Goal: Information Seeking & Learning: Learn about a topic

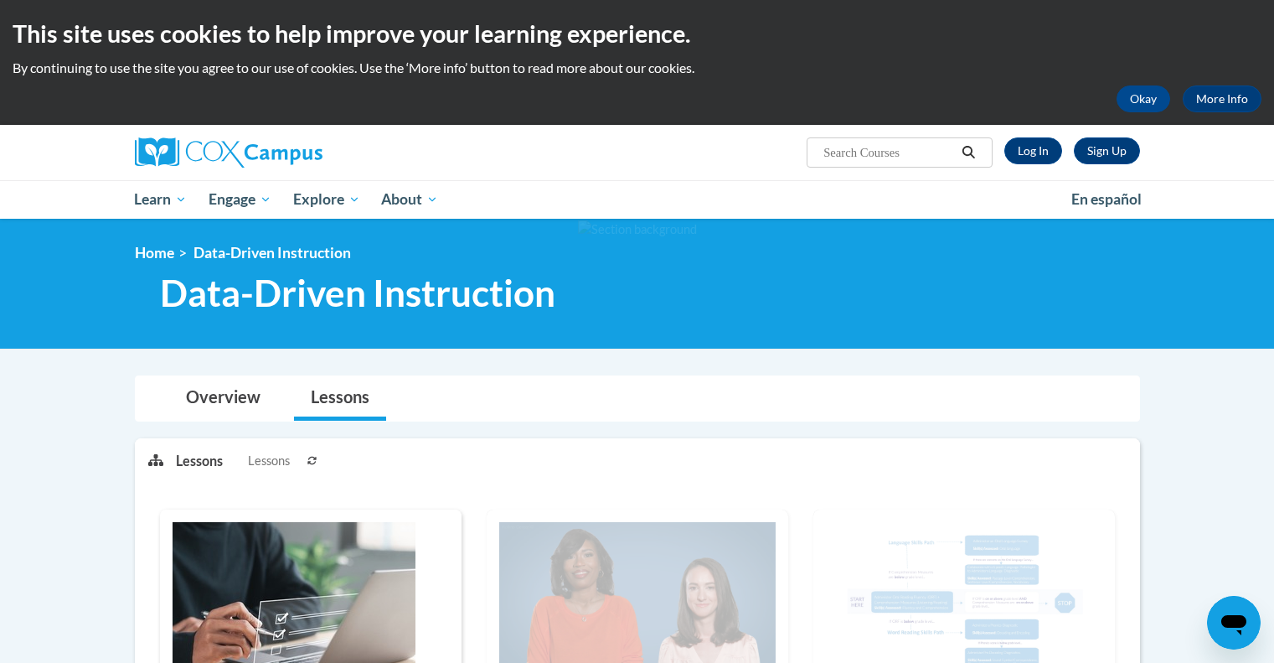
scroll to position [15, 0]
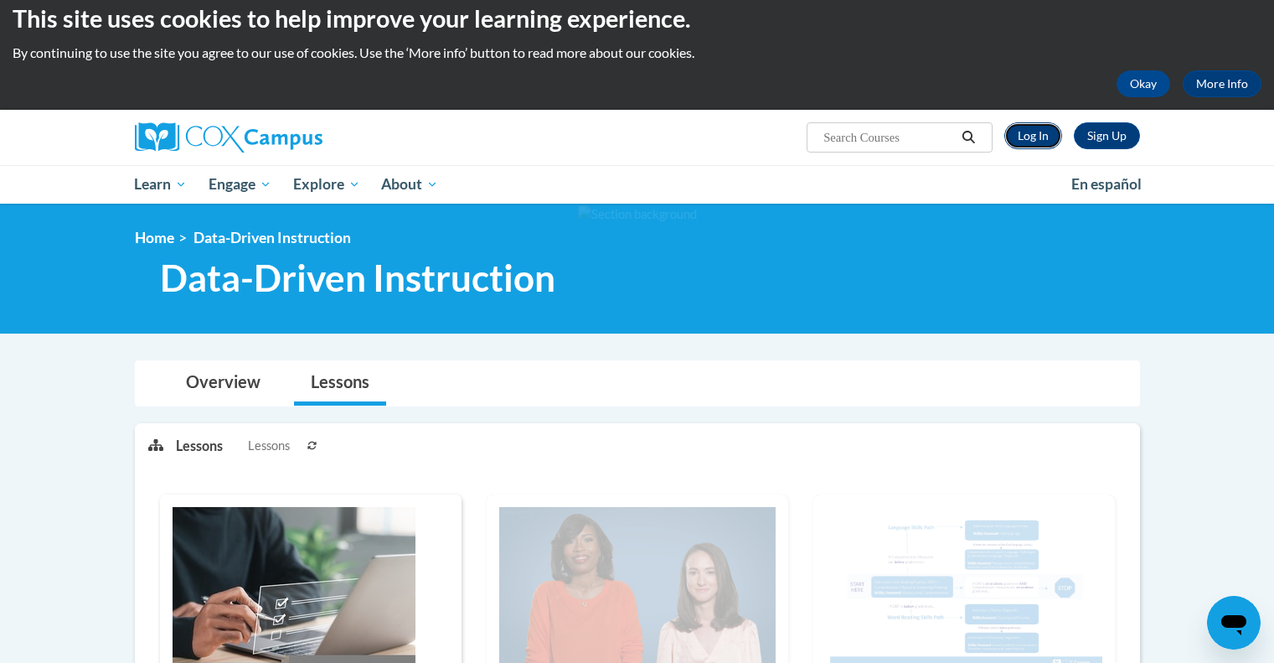
click at [1038, 137] on link "Log In" at bounding box center [1034, 135] width 58 height 27
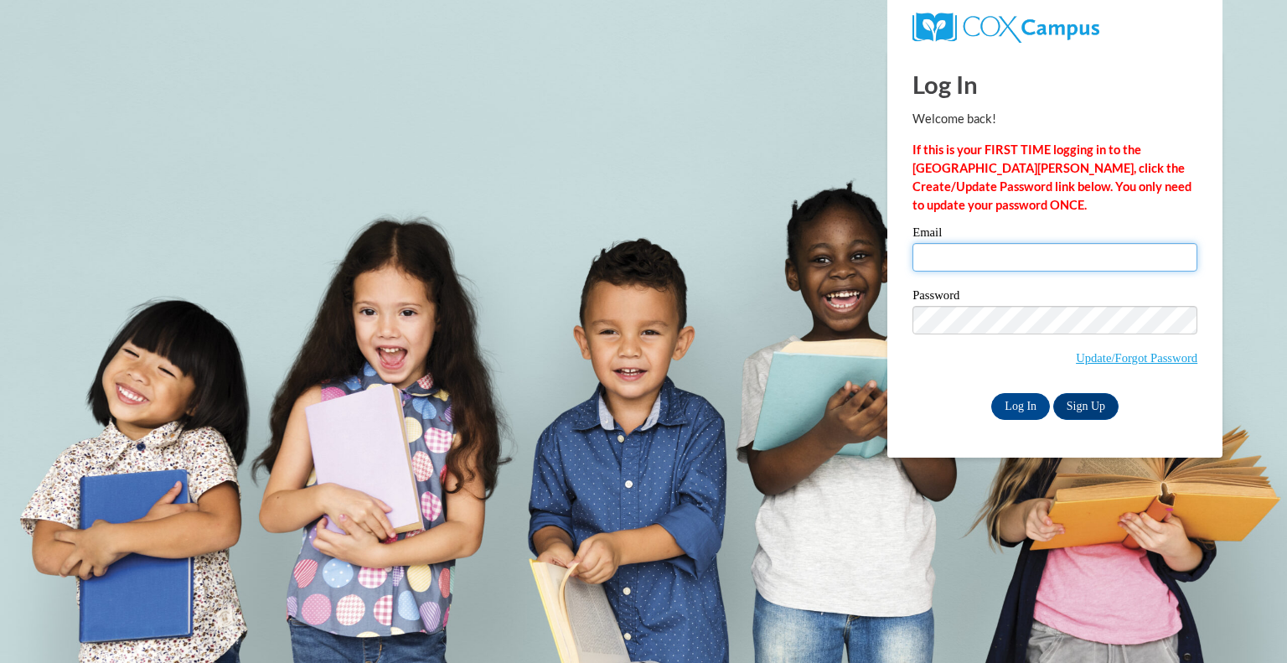
click at [982, 269] on input "Email" at bounding box center [1054, 257] width 285 height 28
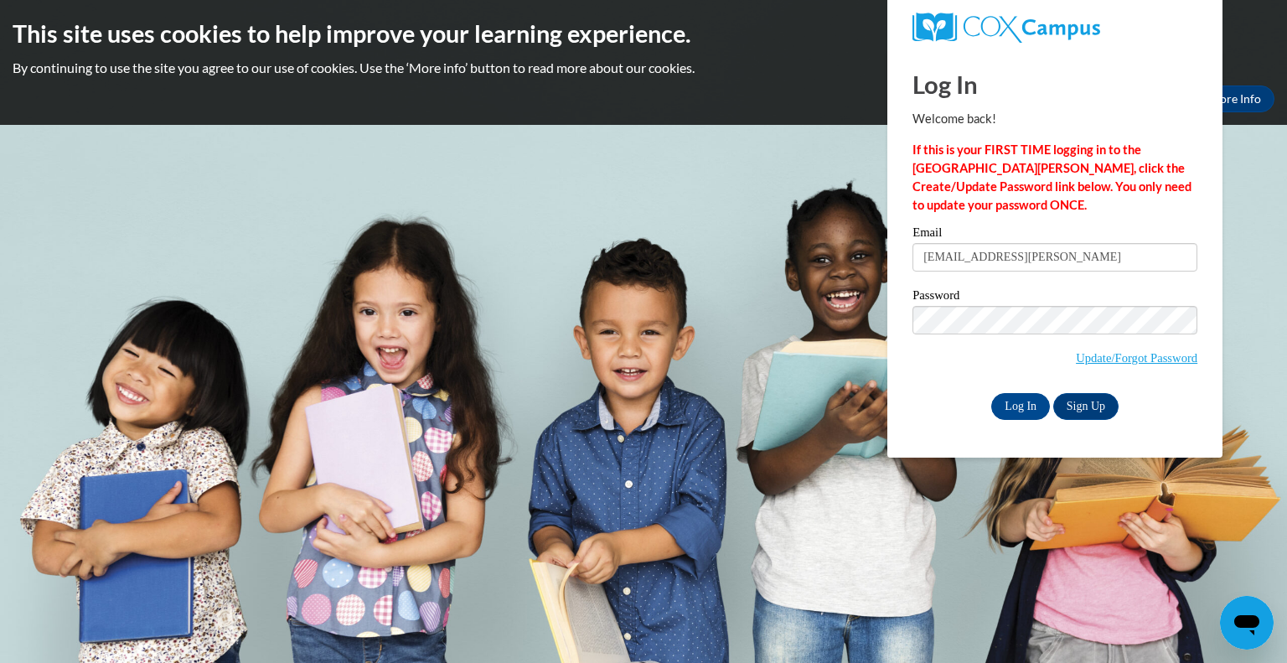
type input "tthomas5029@truett.edu"
click at [1026, 421] on div "Log In Welcome back! If this is your FIRST TIME logging in to the NEW Cox Campu…" at bounding box center [1055, 253] width 360 height 407
click at [1022, 410] on input "Log In" at bounding box center [1020, 406] width 59 height 27
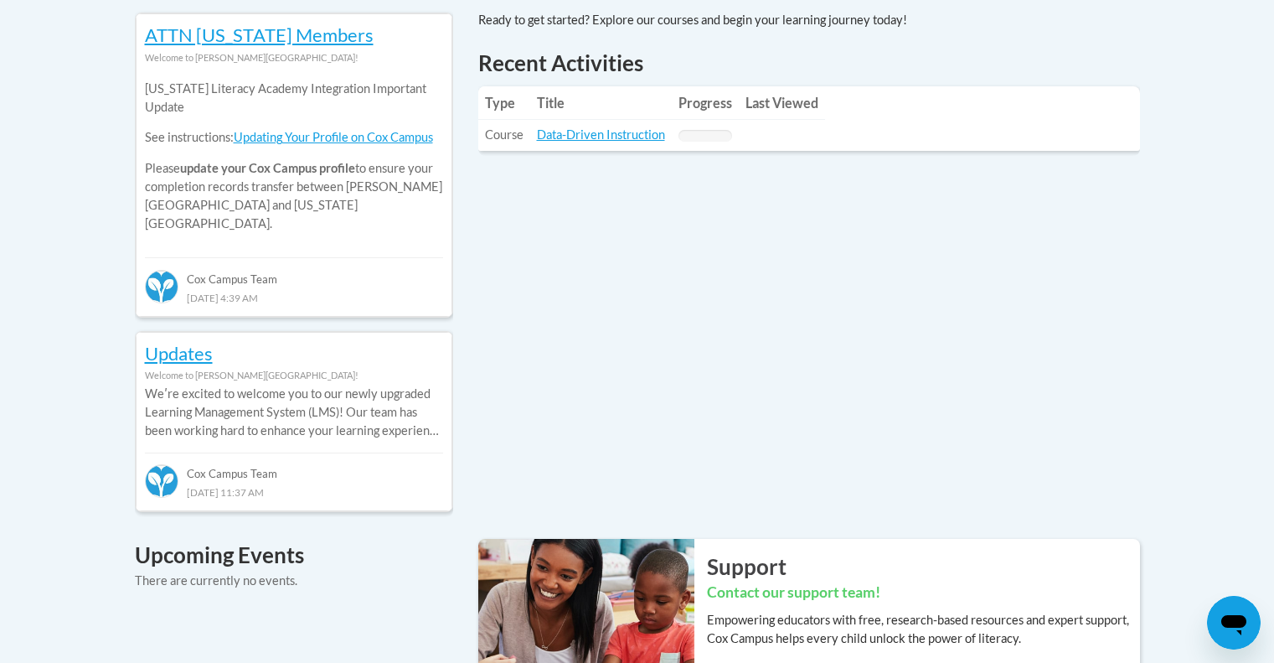
scroll to position [768, 0]
click at [610, 133] on link "Data-Driven Instruction" at bounding box center [601, 134] width 128 height 14
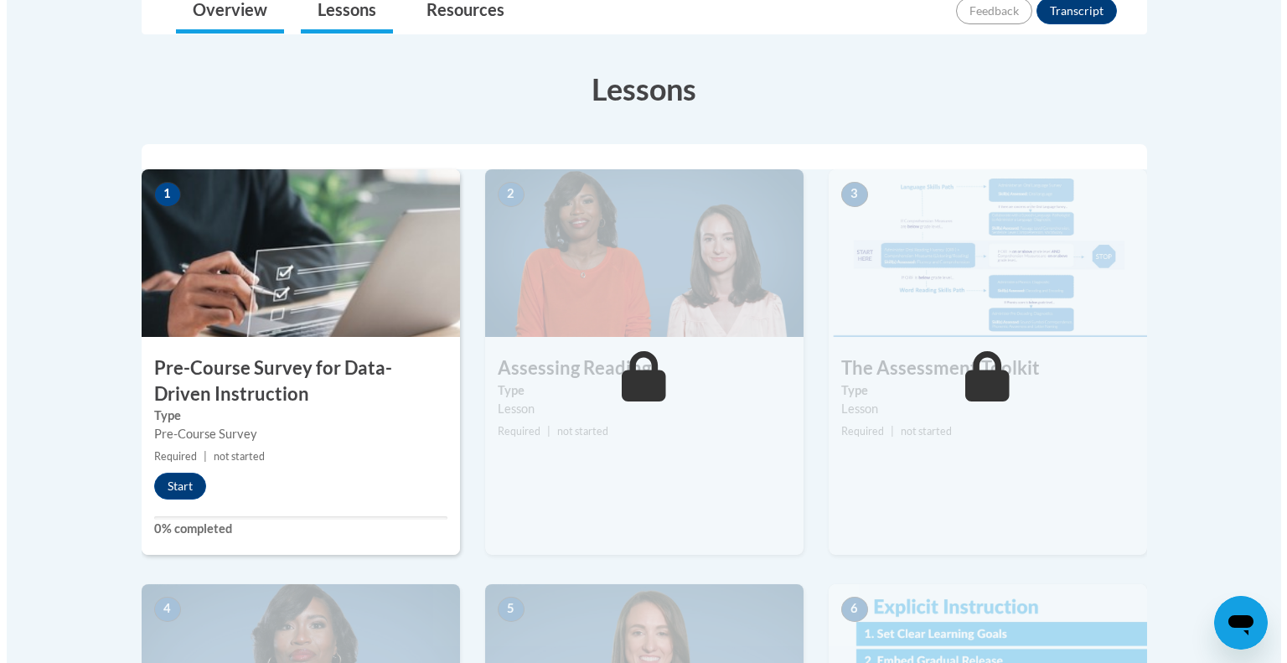
scroll to position [421, 0]
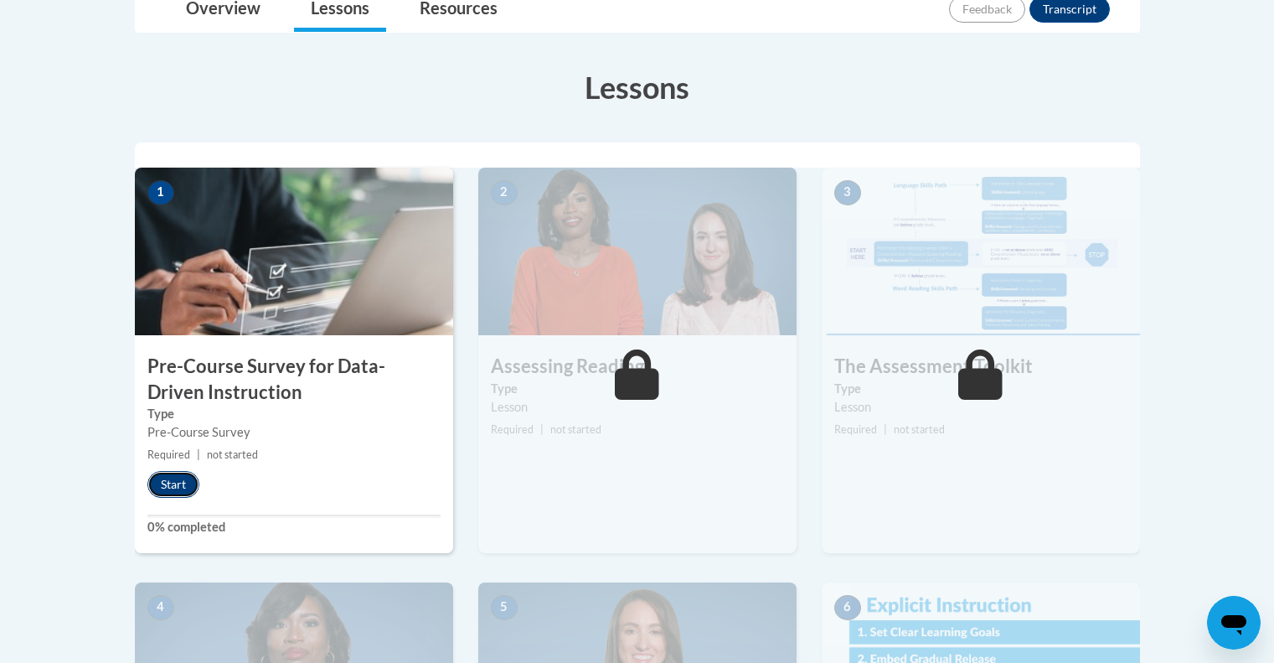
click at [176, 482] on button "Start" at bounding box center [173, 484] width 52 height 27
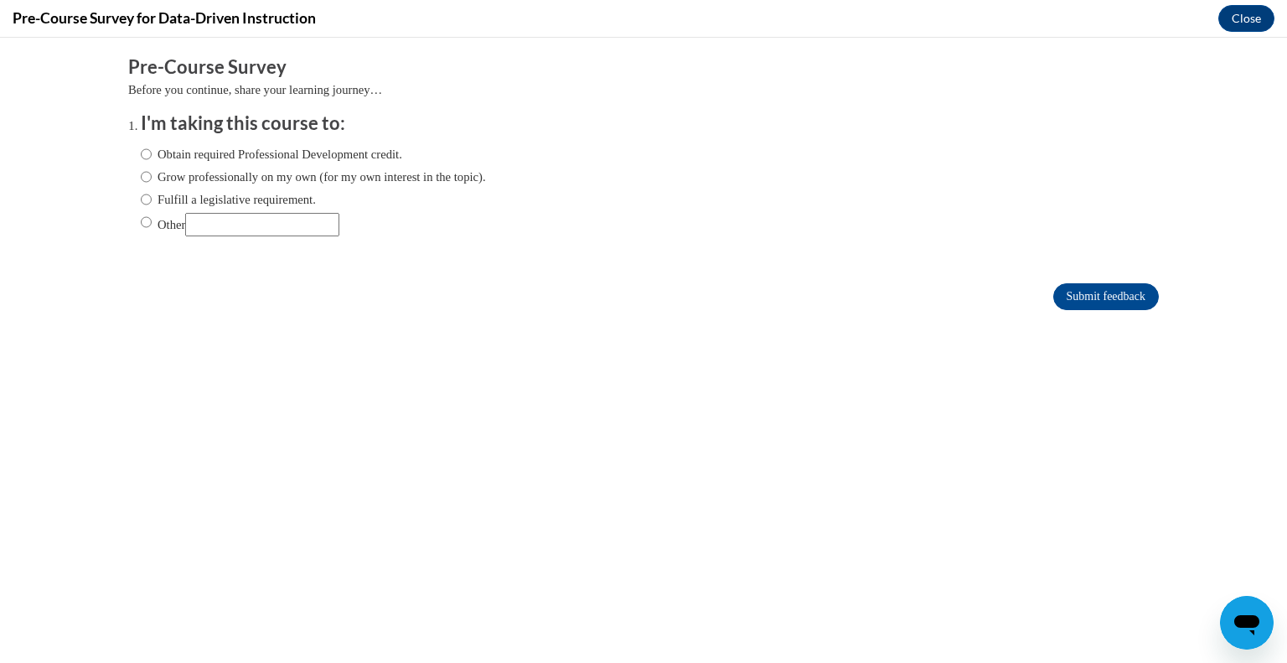
scroll to position [0, 0]
click at [168, 160] on label "Obtain required Professional Development credit." at bounding box center [271, 154] width 261 height 18
click at [152, 160] on input "Obtain required Professional Development credit." at bounding box center [146, 154] width 11 height 18
radio input "true"
click at [1078, 292] on input "Submit feedback" at bounding box center [1106, 296] width 106 height 27
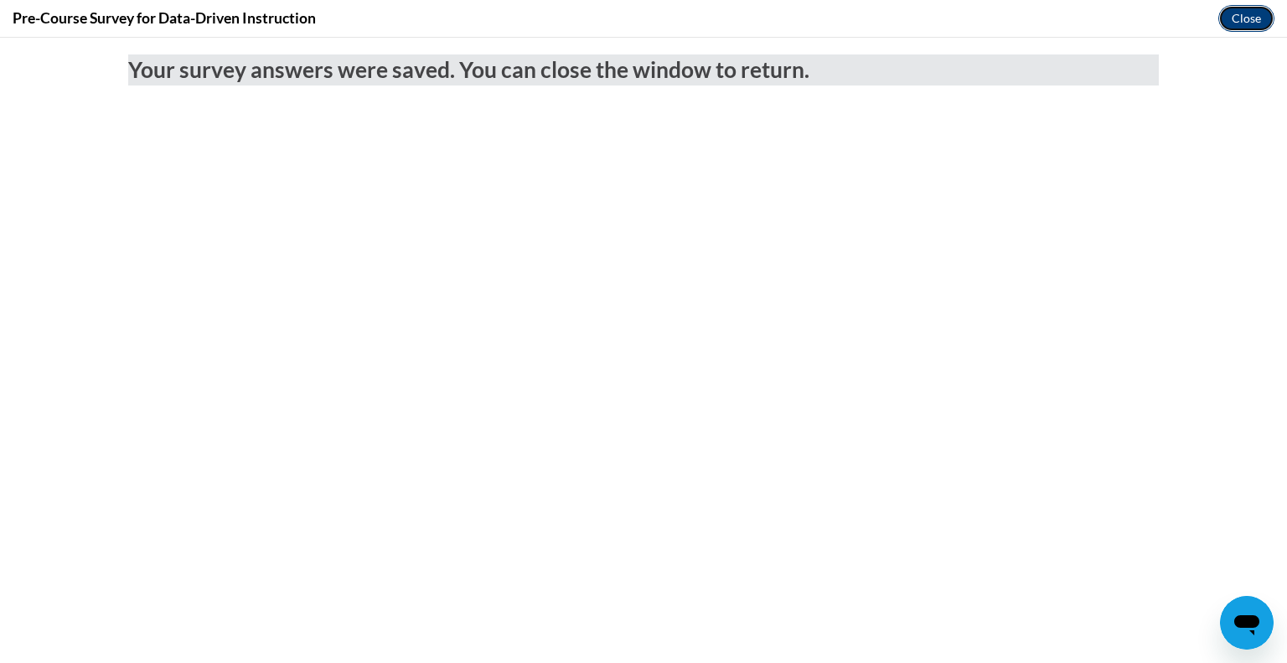
click at [1240, 14] on button "Close" at bounding box center [1246, 18] width 56 height 27
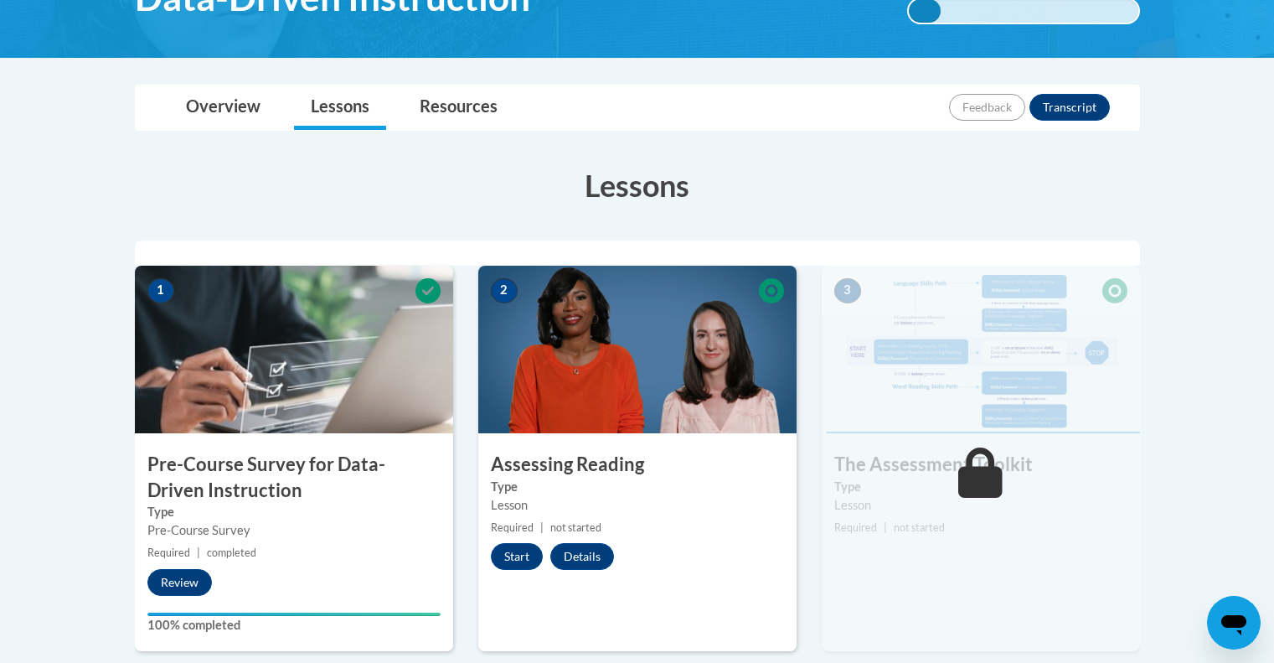
scroll to position [455, 0]
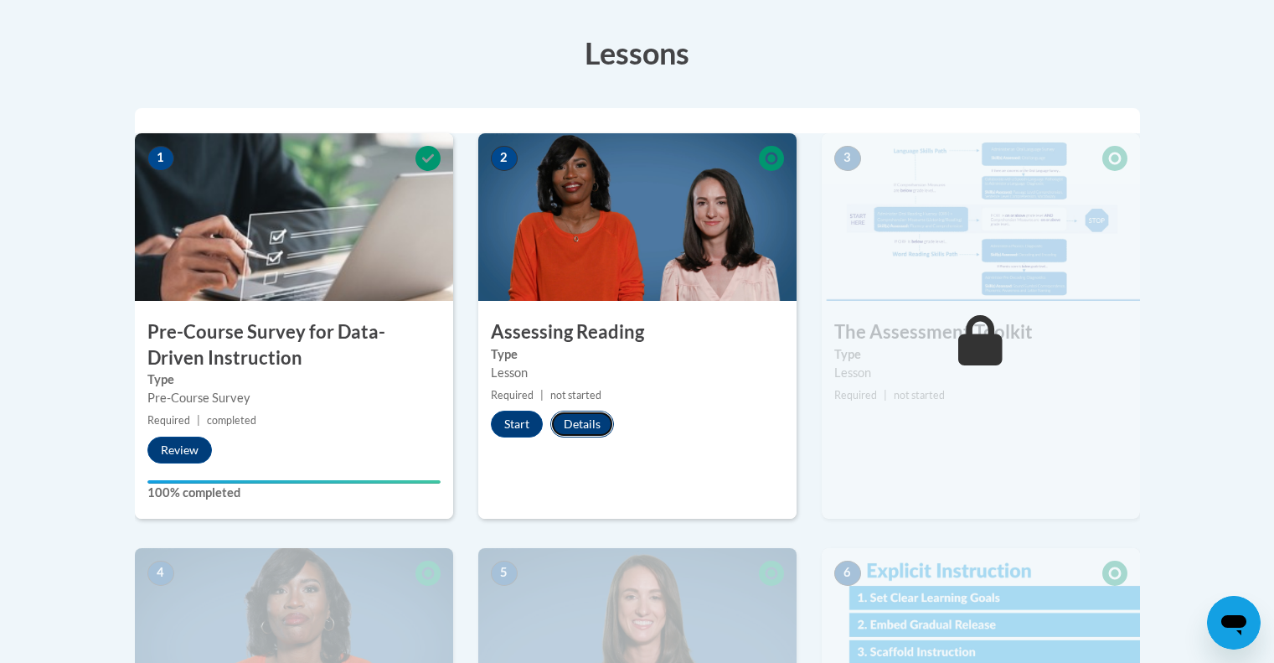
click at [595, 415] on button "Details" at bounding box center [583, 424] width 64 height 27
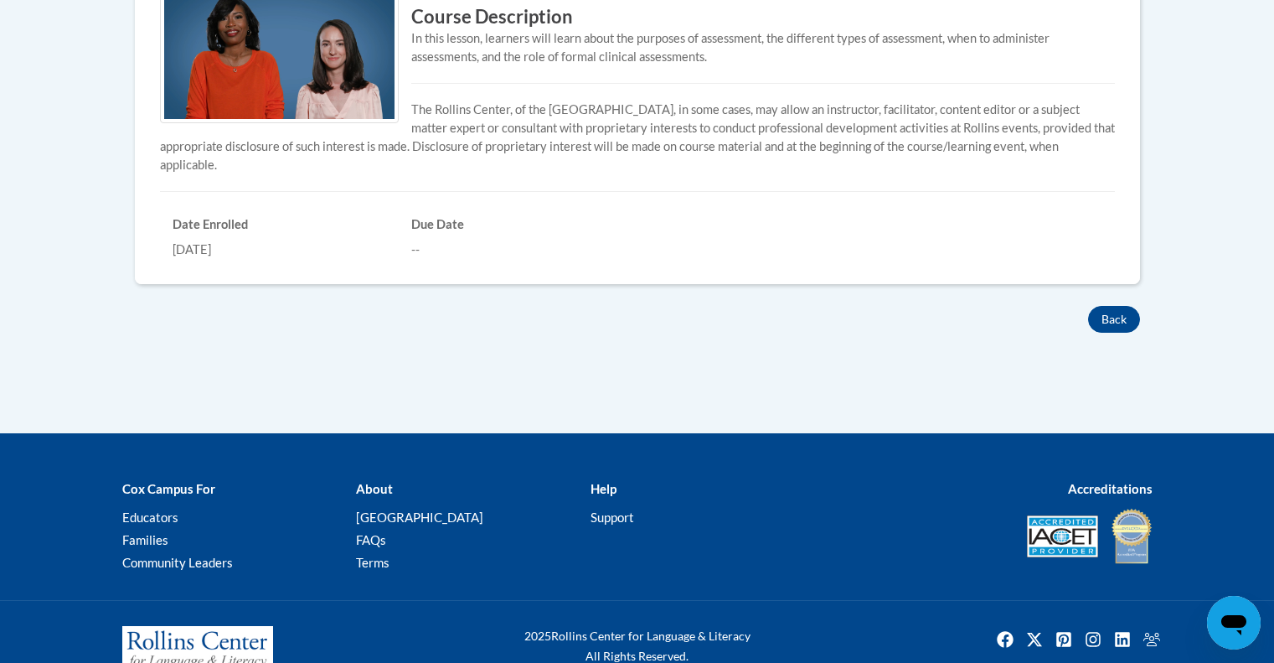
scroll to position [571, 0]
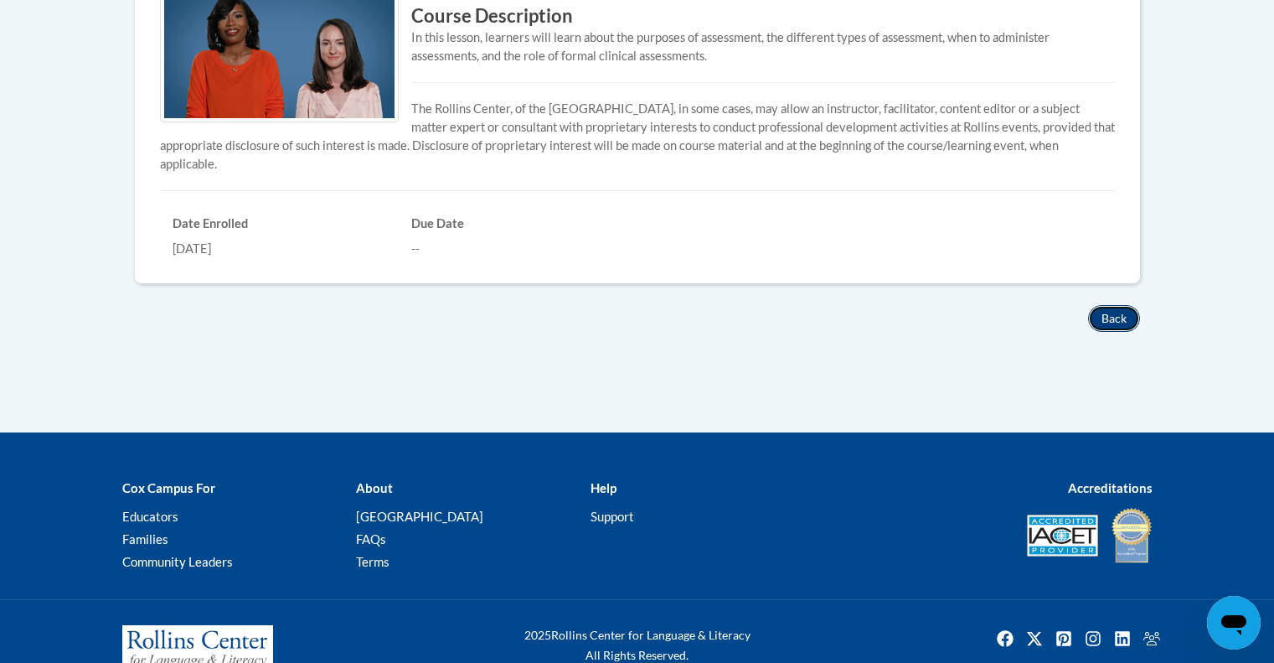
click at [1100, 314] on button "Back" at bounding box center [1114, 318] width 52 height 27
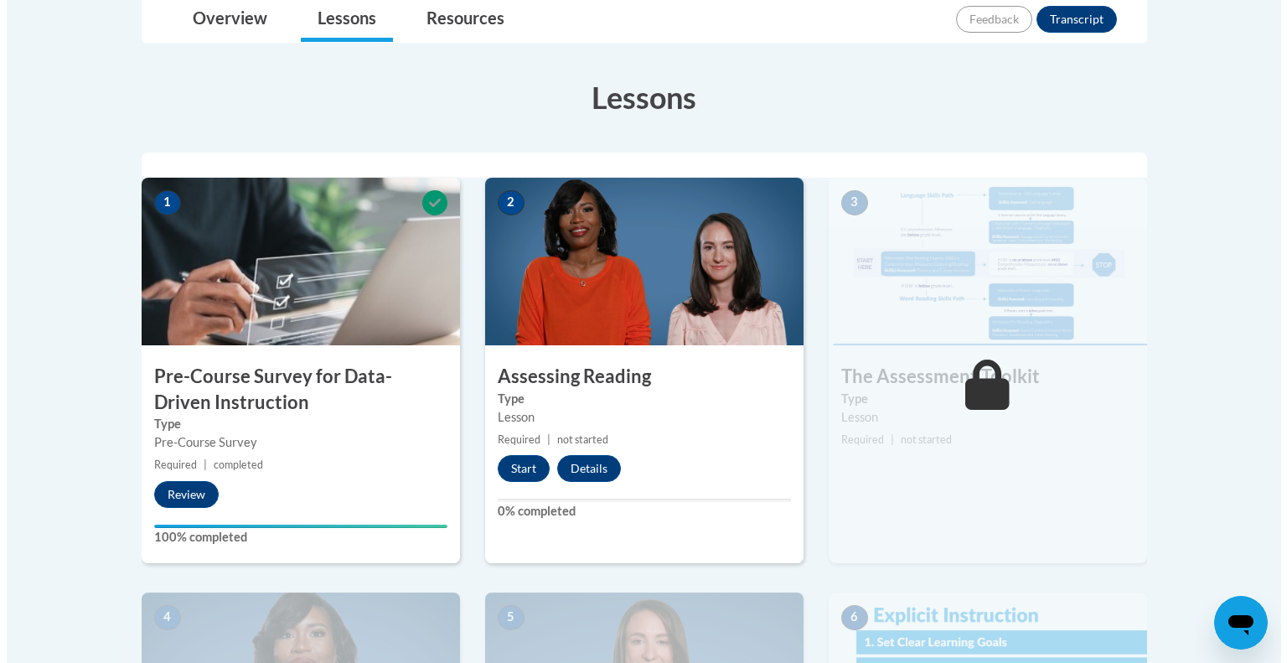
scroll to position [411, 0]
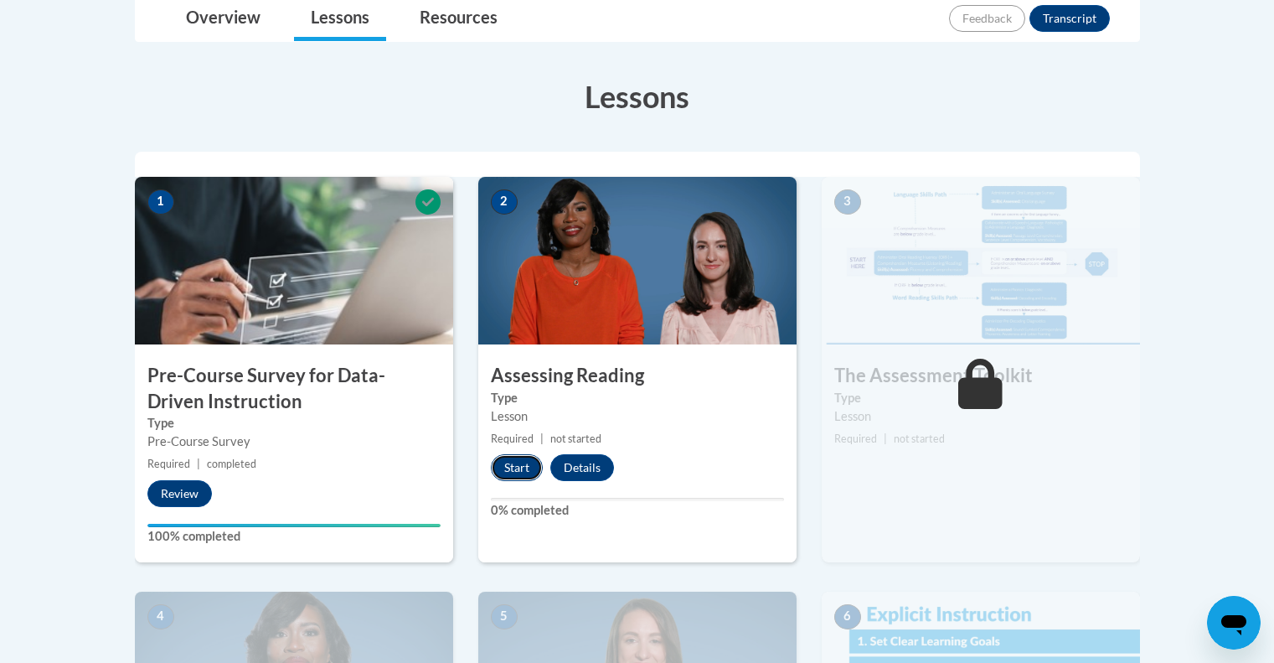
click at [514, 464] on button "Start" at bounding box center [517, 467] width 52 height 27
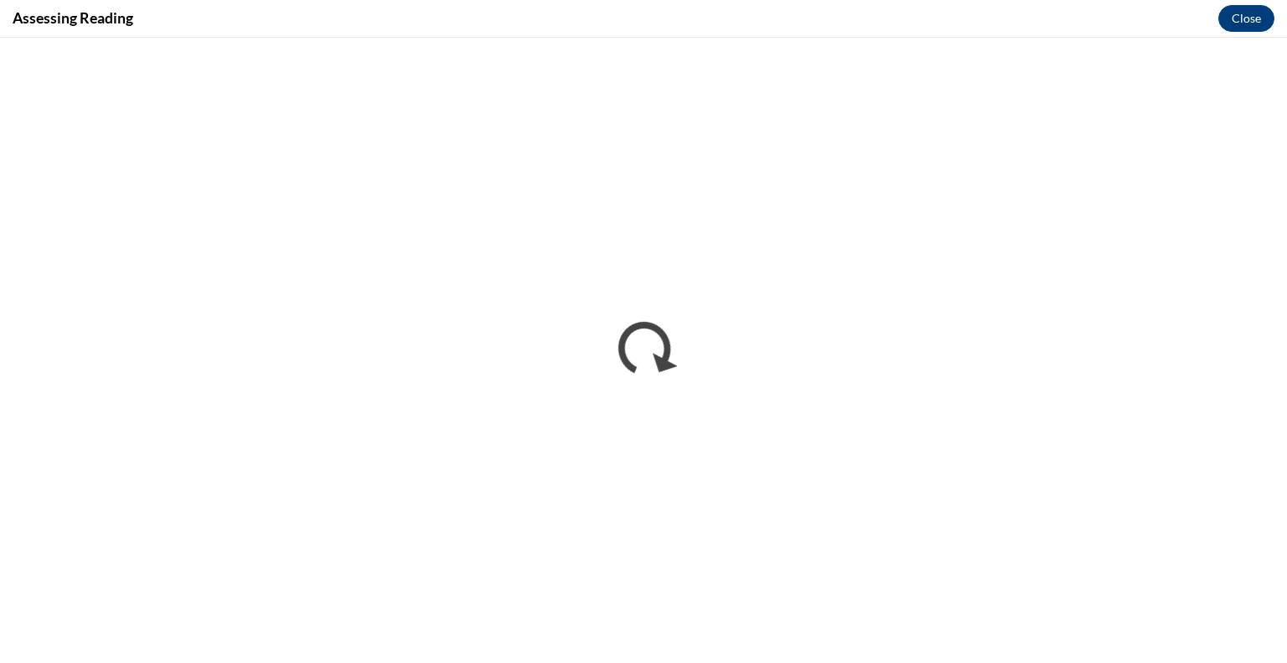
scroll to position [0, 0]
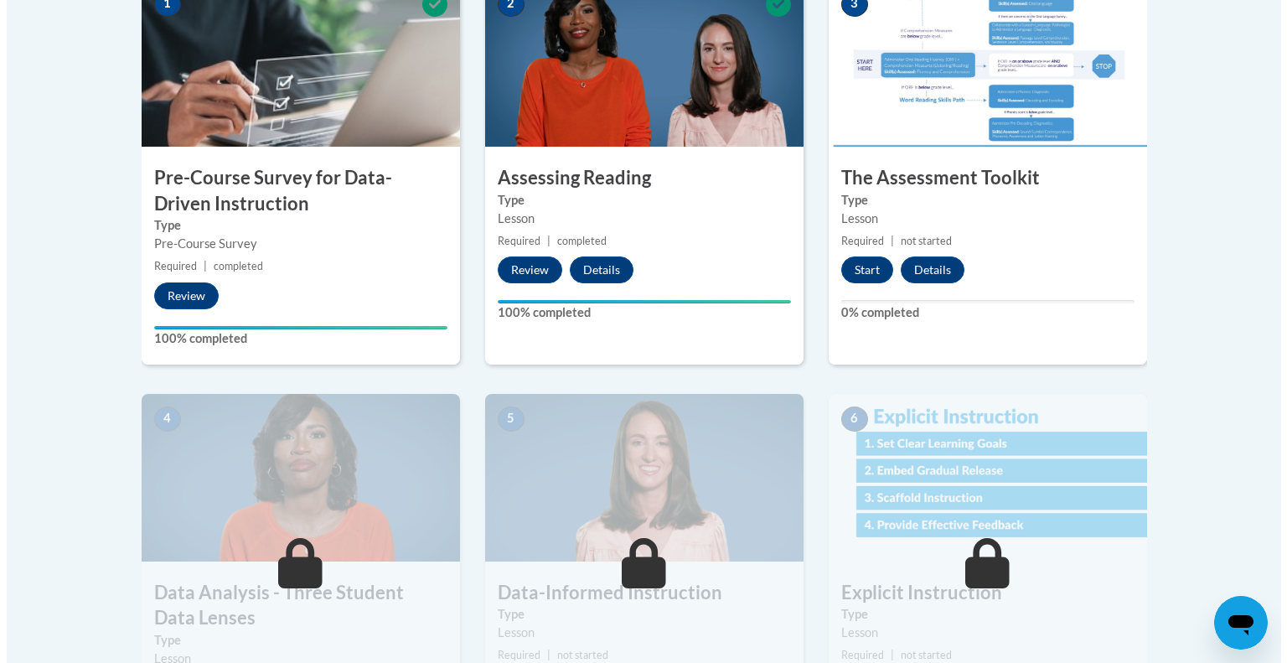
scroll to position [610, 0]
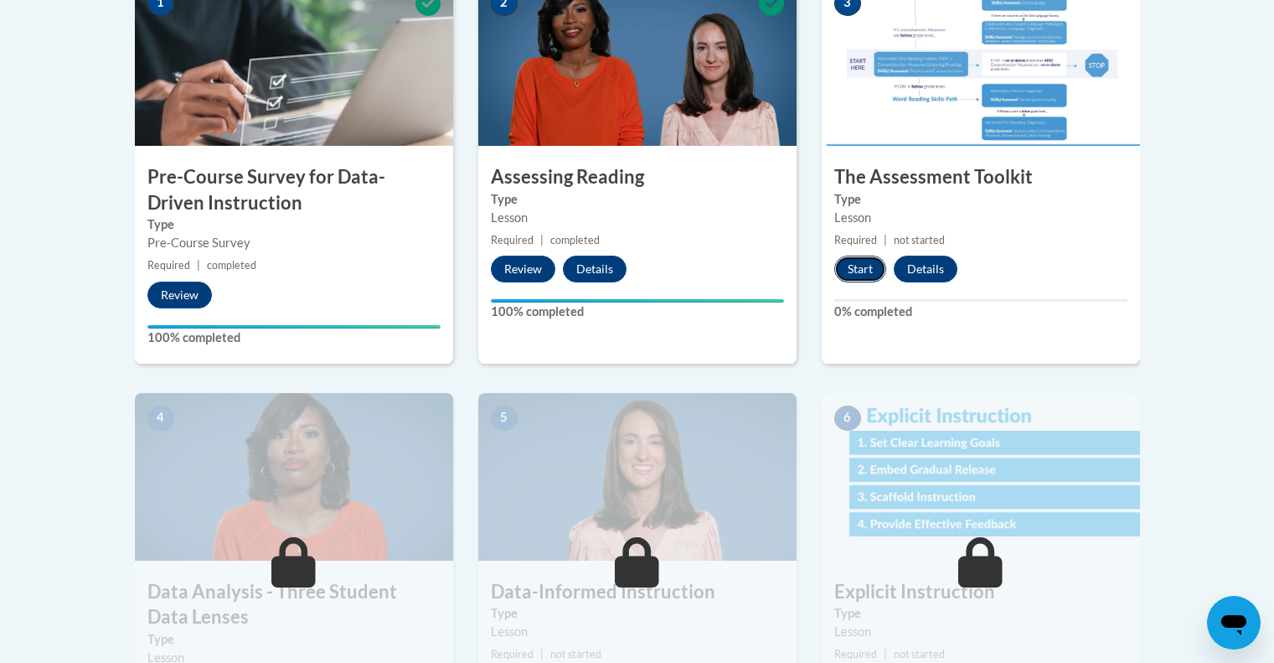
click at [867, 270] on button "Start" at bounding box center [861, 269] width 52 height 27
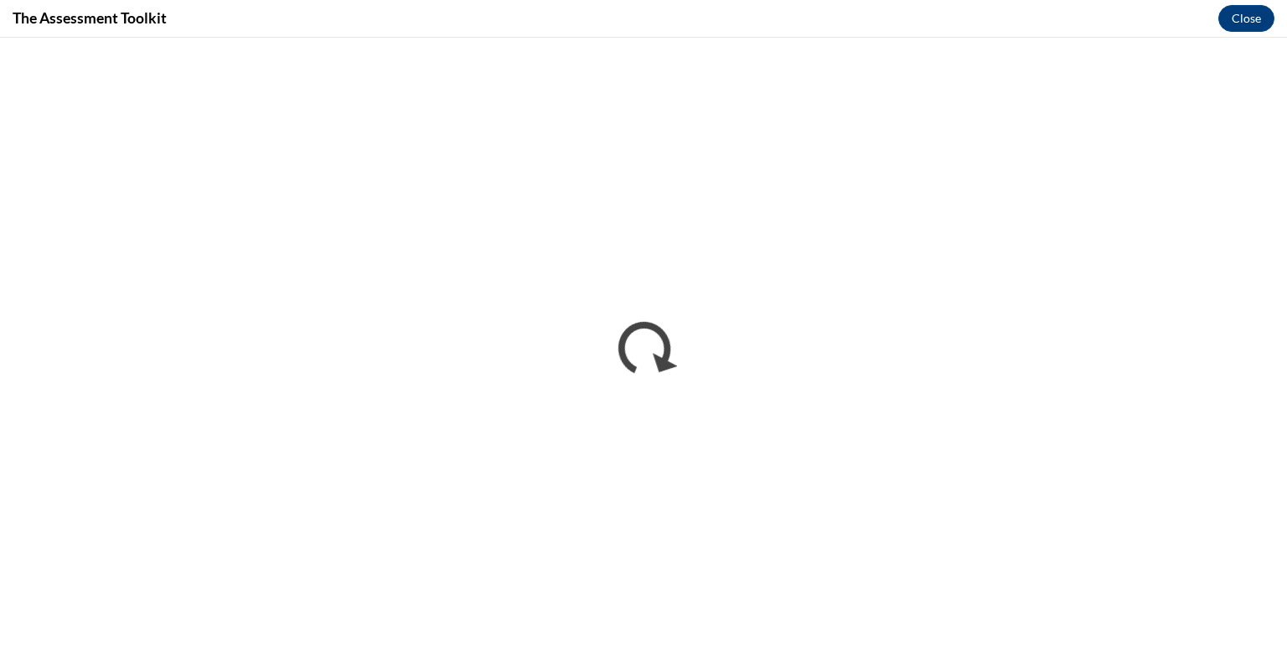
scroll to position [0, 0]
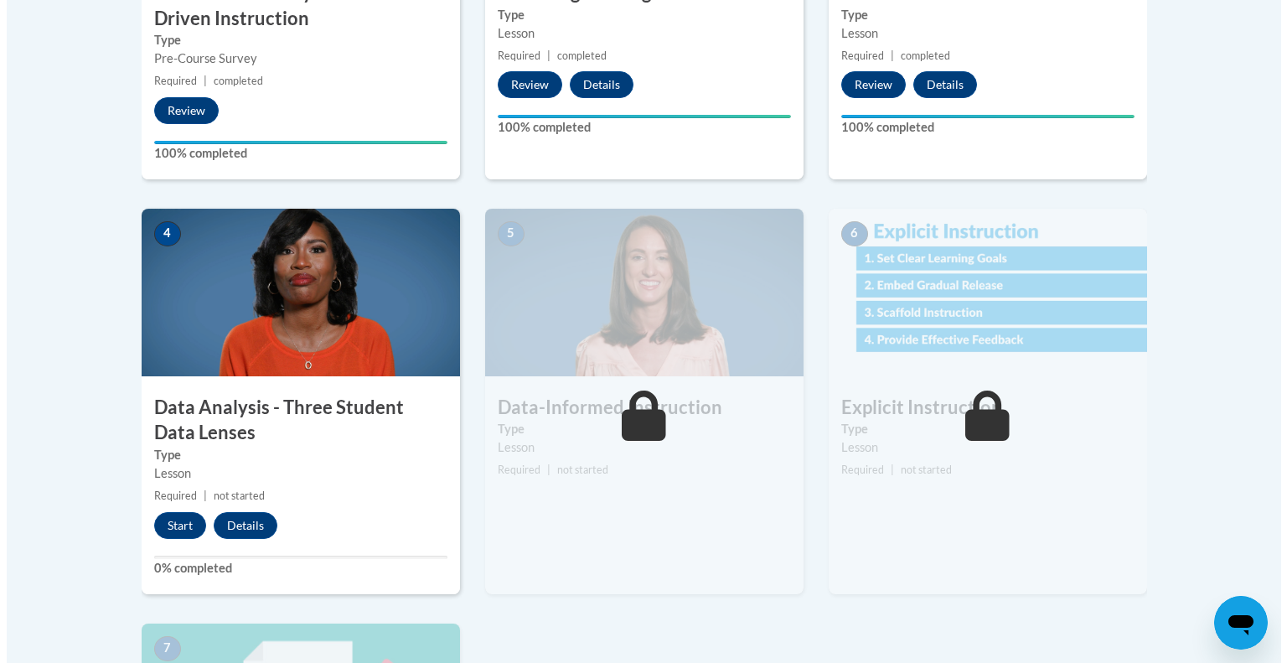
scroll to position [817, 0]
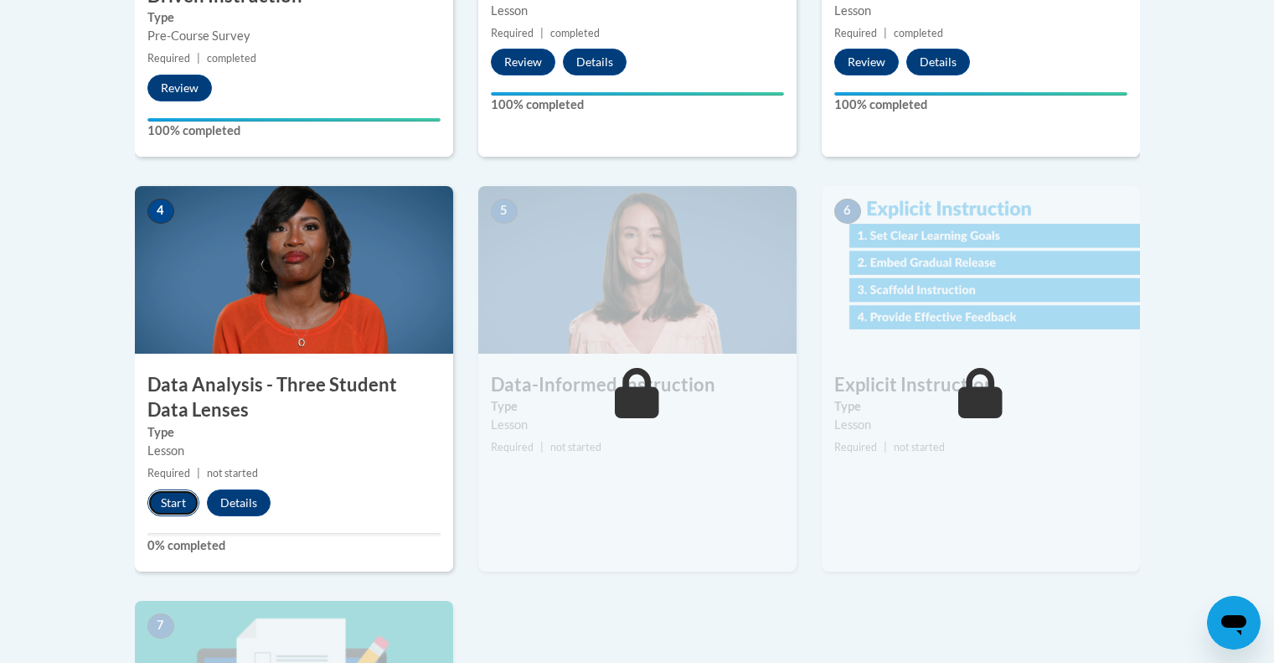
click at [175, 496] on button "Start" at bounding box center [173, 502] width 52 height 27
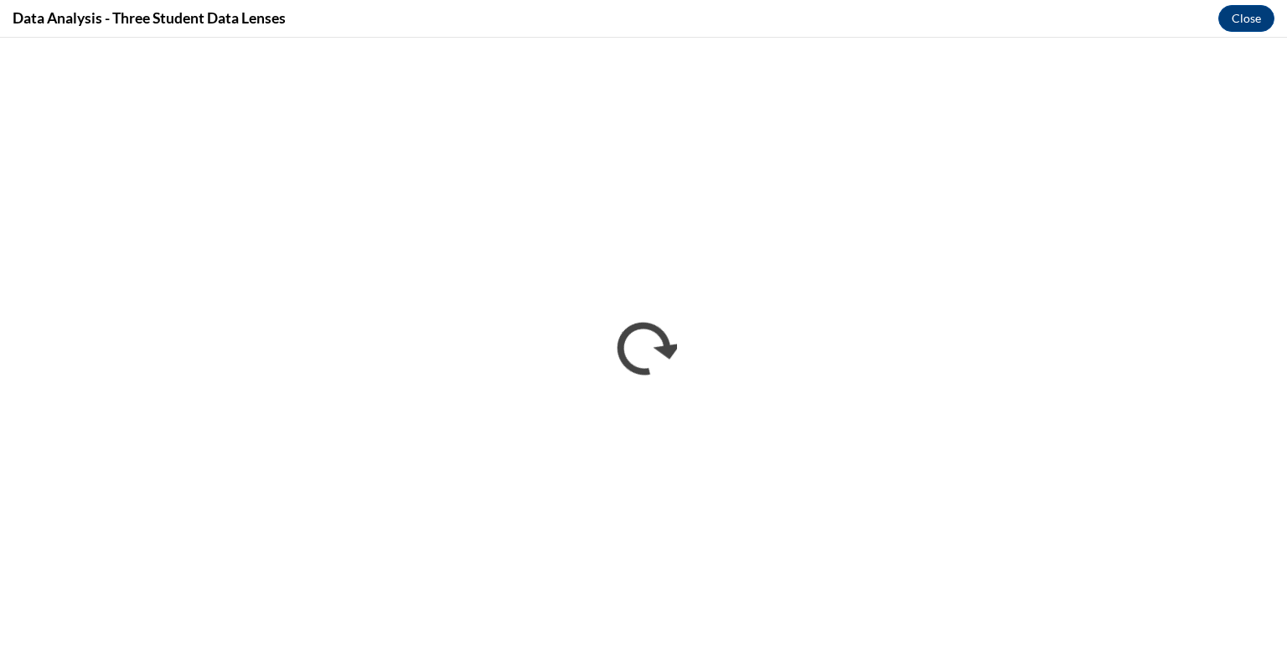
scroll to position [0, 0]
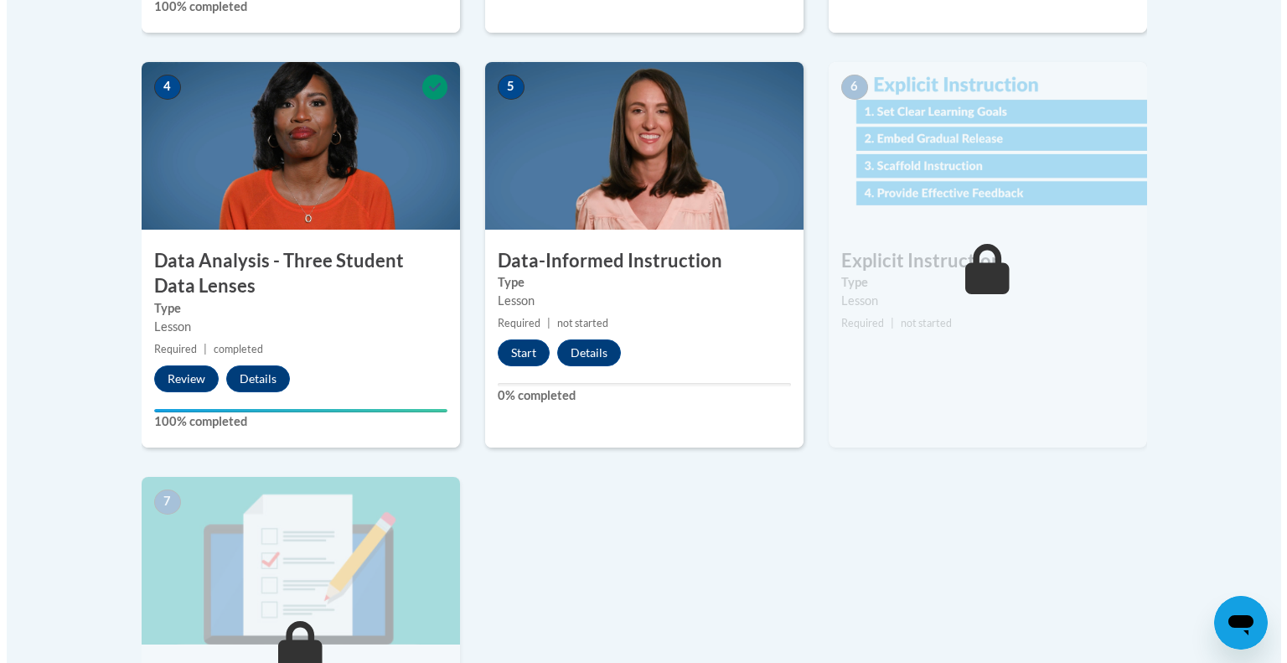
scroll to position [940, 0]
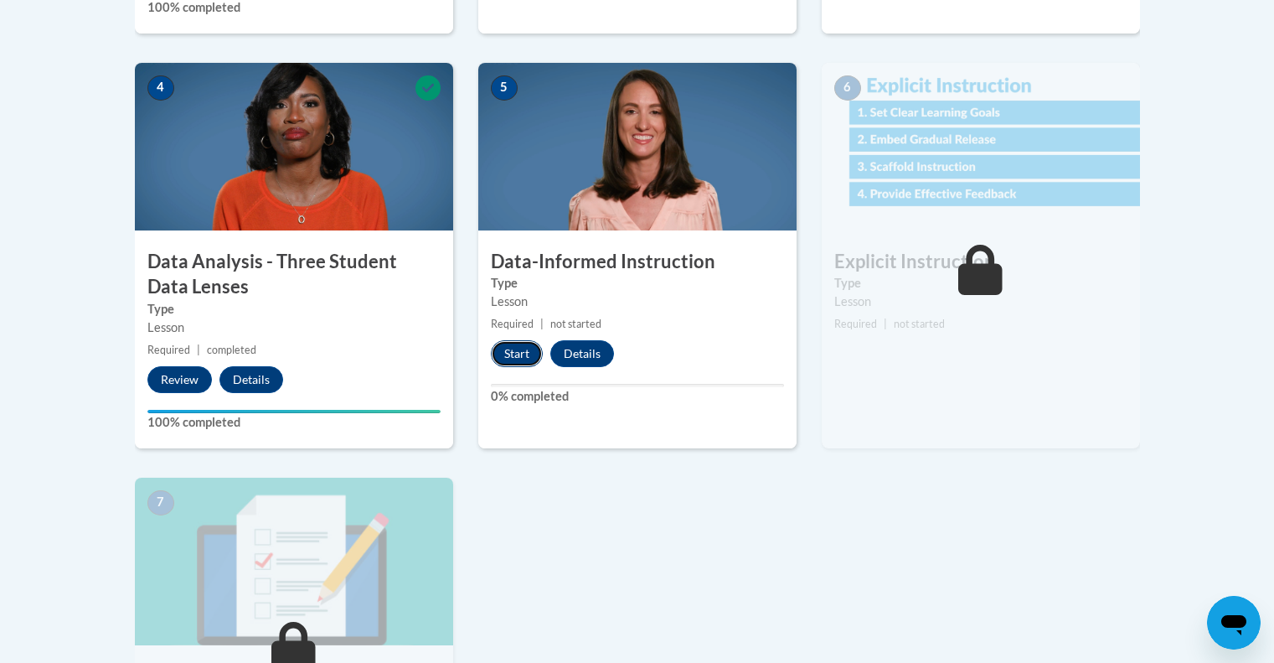
click at [510, 343] on button "Start" at bounding box center [517, 353] width 52 height 27
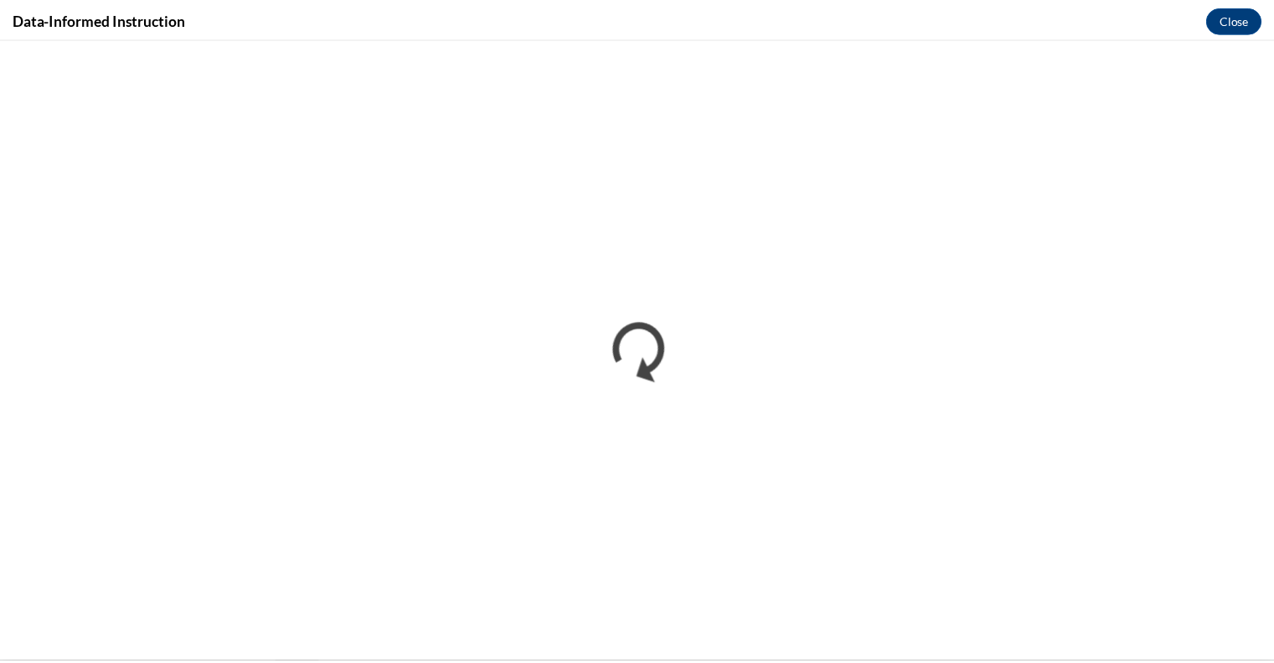
scroll to position [0, 0]
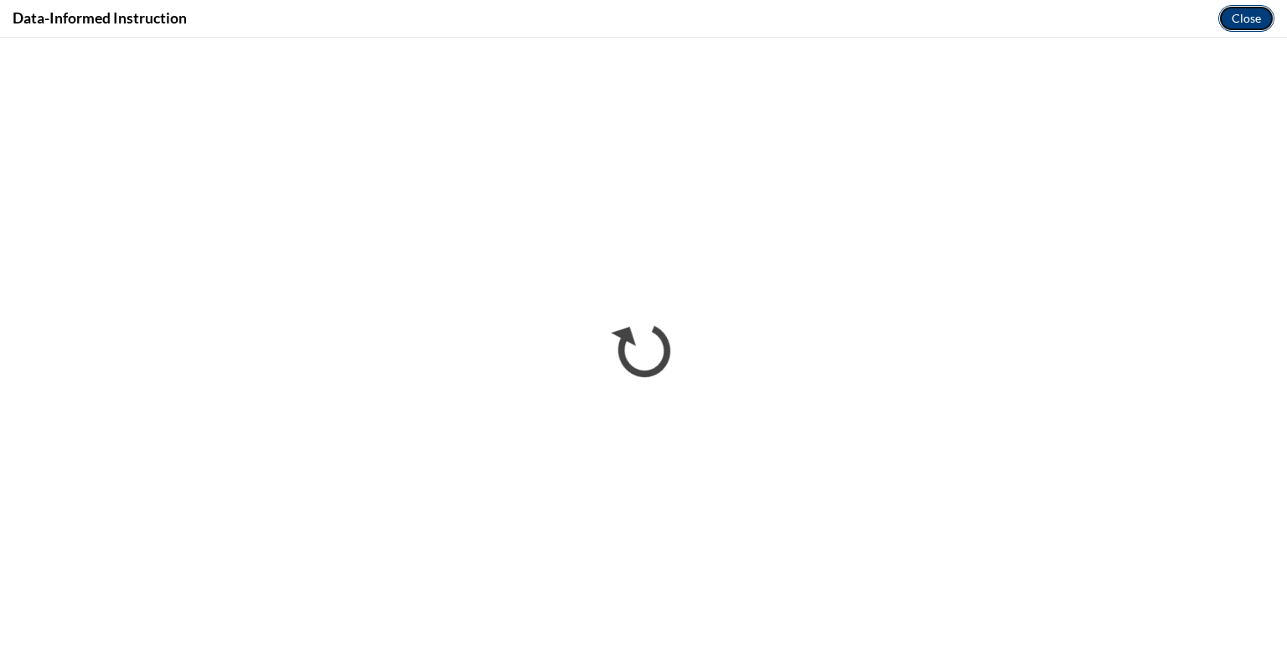
click at [1250, 23] on button "Close" at bounding box center [1246, 18] width 56 height 27
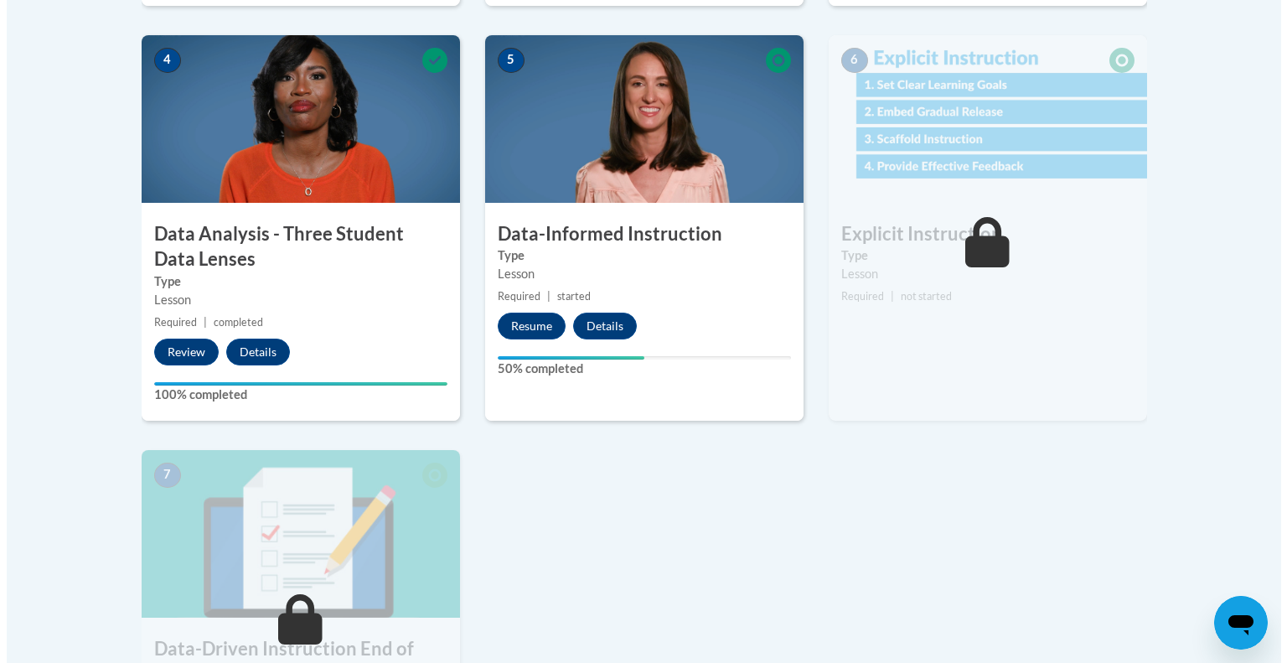
scroll to position [969, 0]
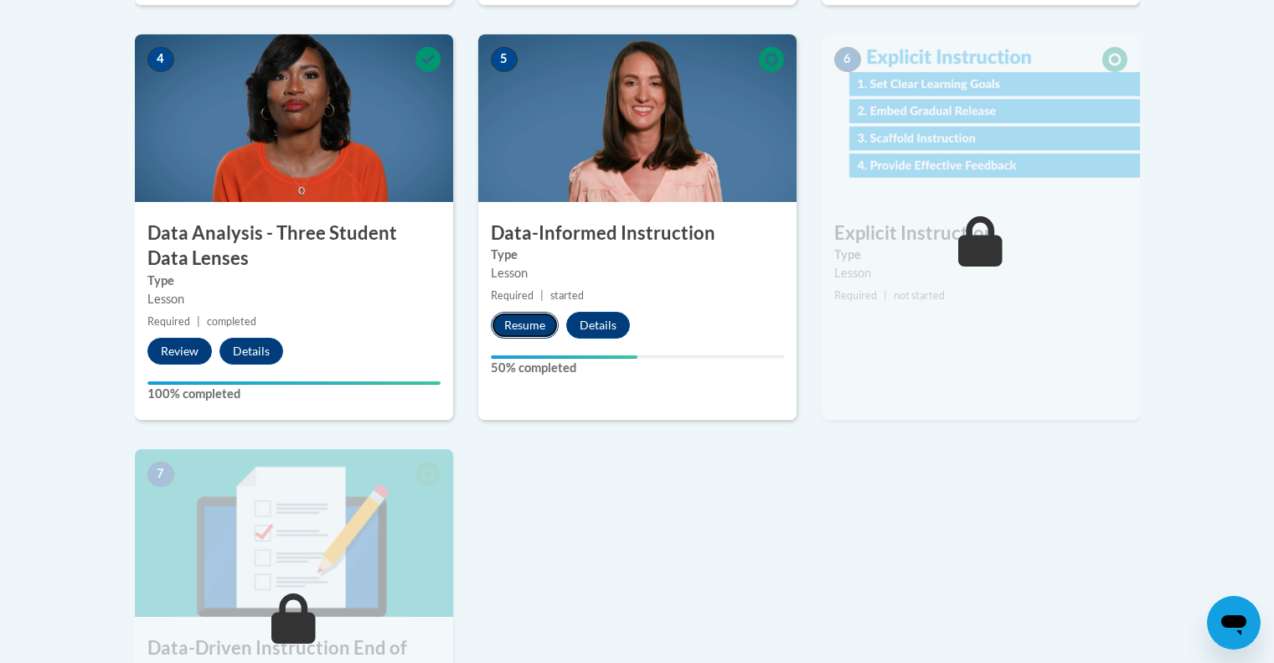
click at [531, 315] on button "Resume" at bounding box center [525, 325] width 68 height 27
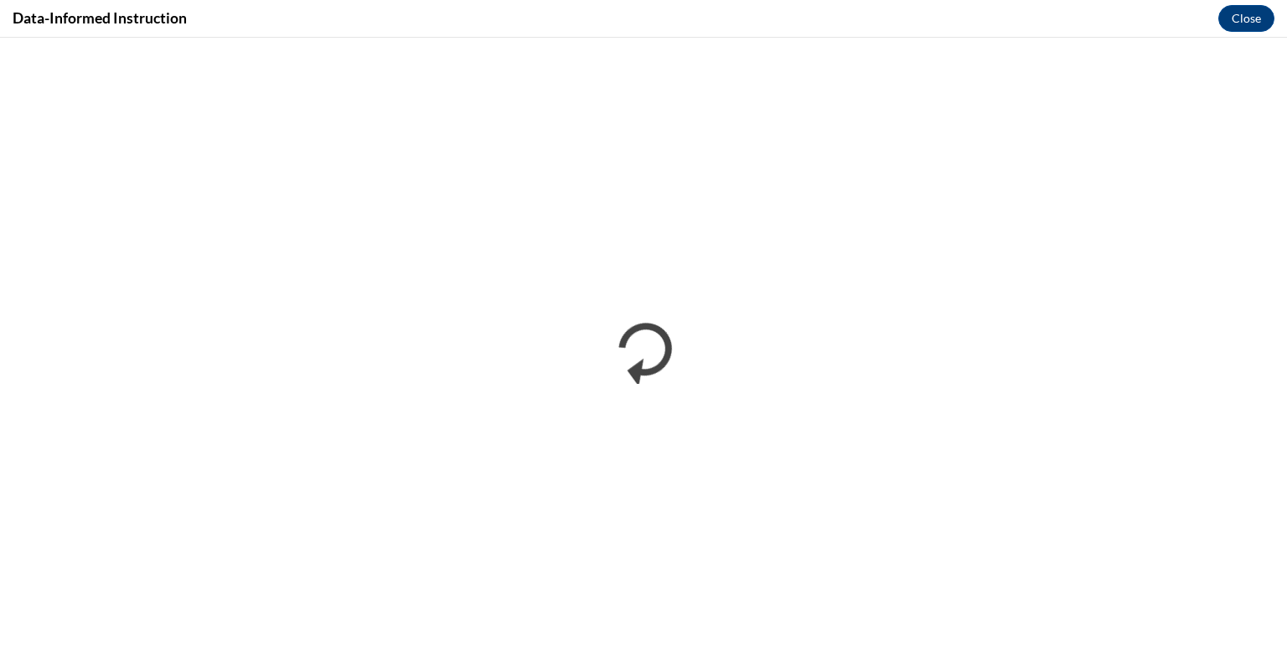
scroll to position [0, 0]
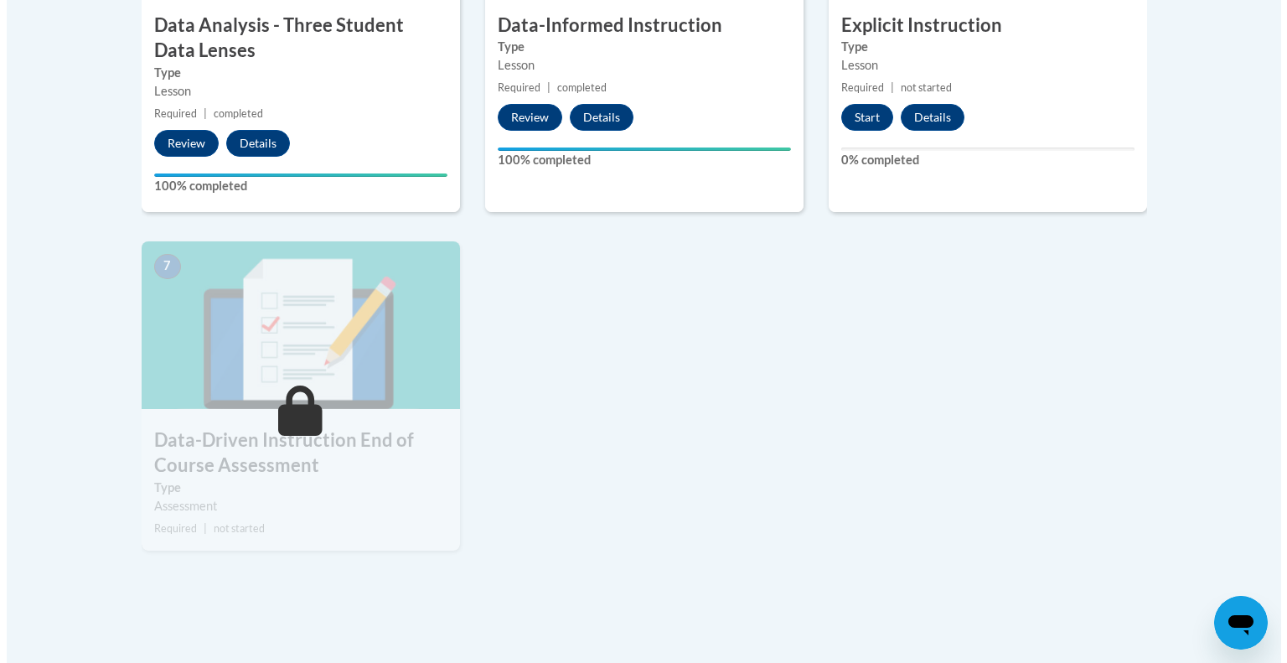
scroll to position [1179, 0]
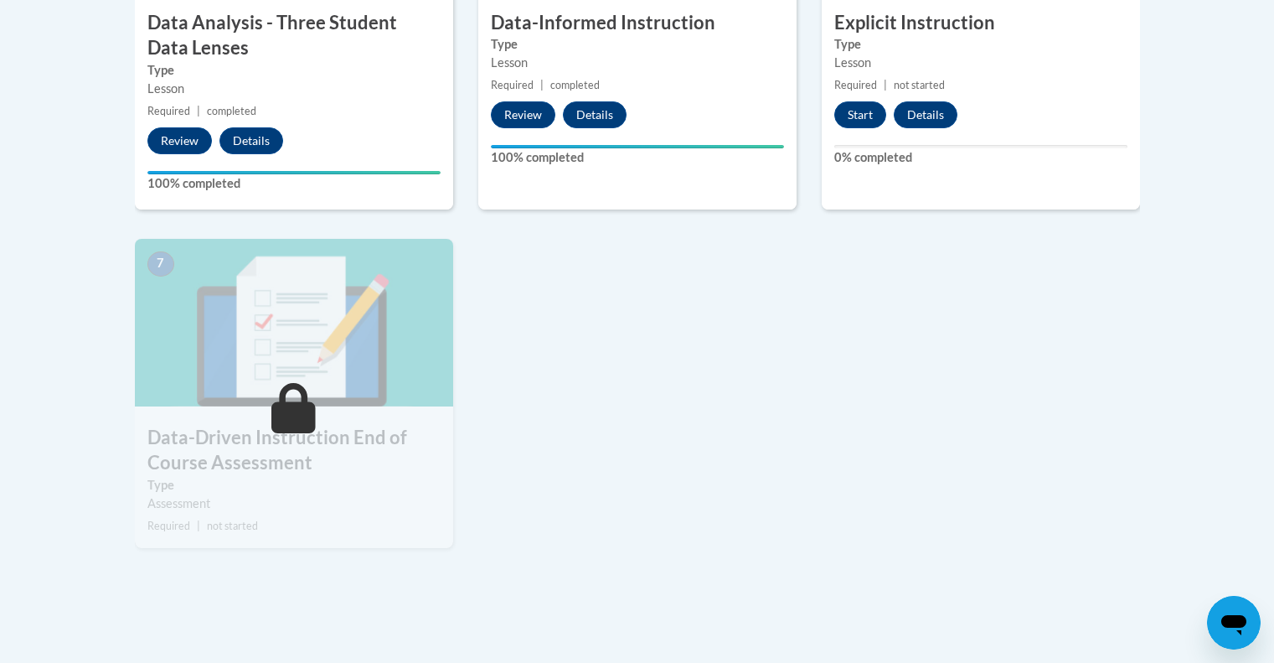
click at [852, 96] on div "6 Explicit Instruction Type Lesson Required | not started Start Details Feedbac…" at bounding box center [981, 16] width 318 height 385
click at [858, 106] on button "Start" at bounding box center [861, 114] width 52 height 27
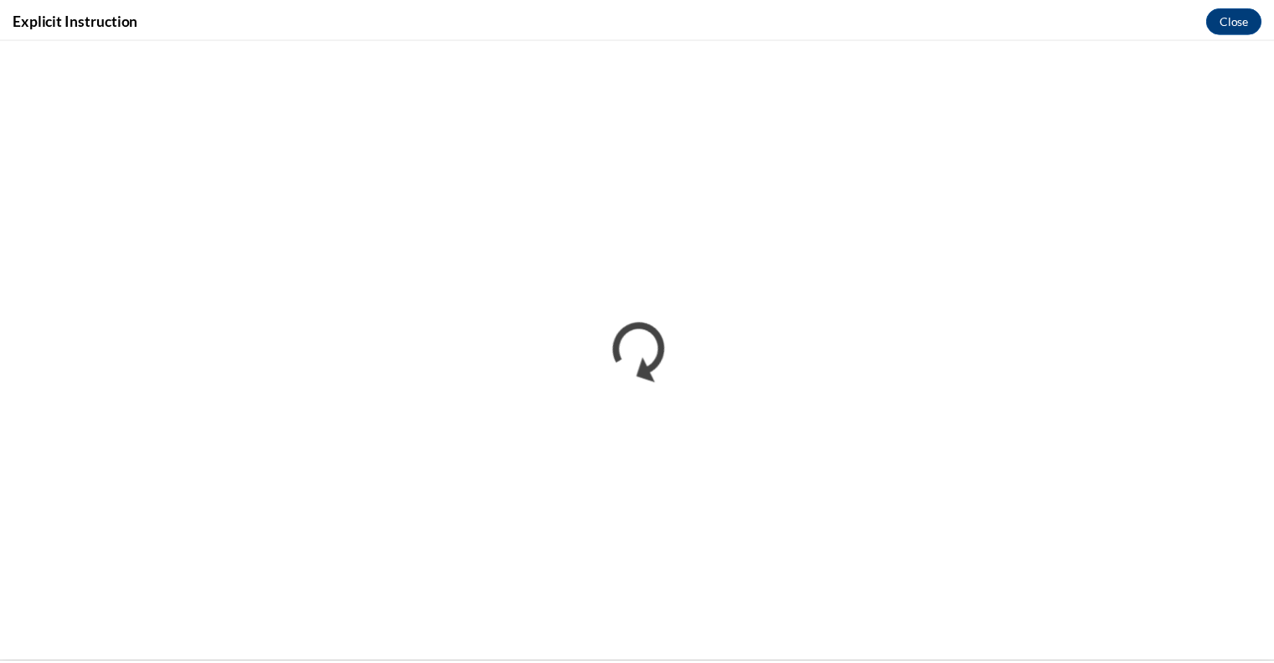
scroll to position [0, 0]
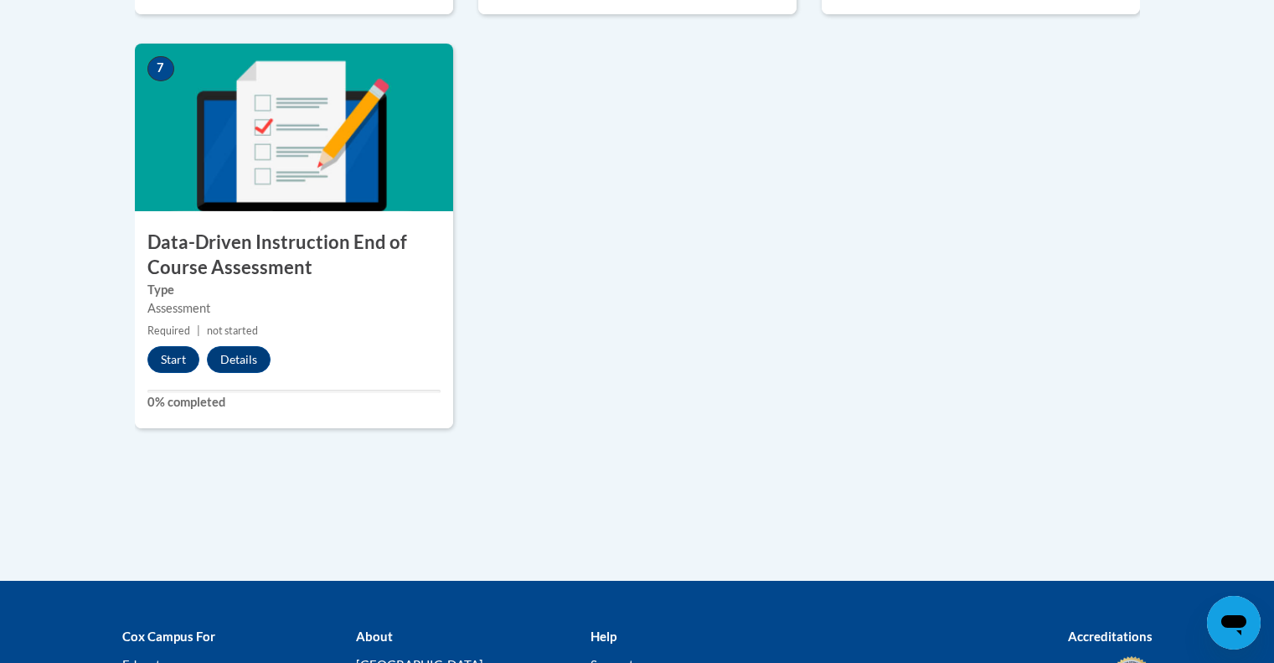
scroll to position [1568, 0]
